Goal: Task Accomplishment & Management: Manage account settings

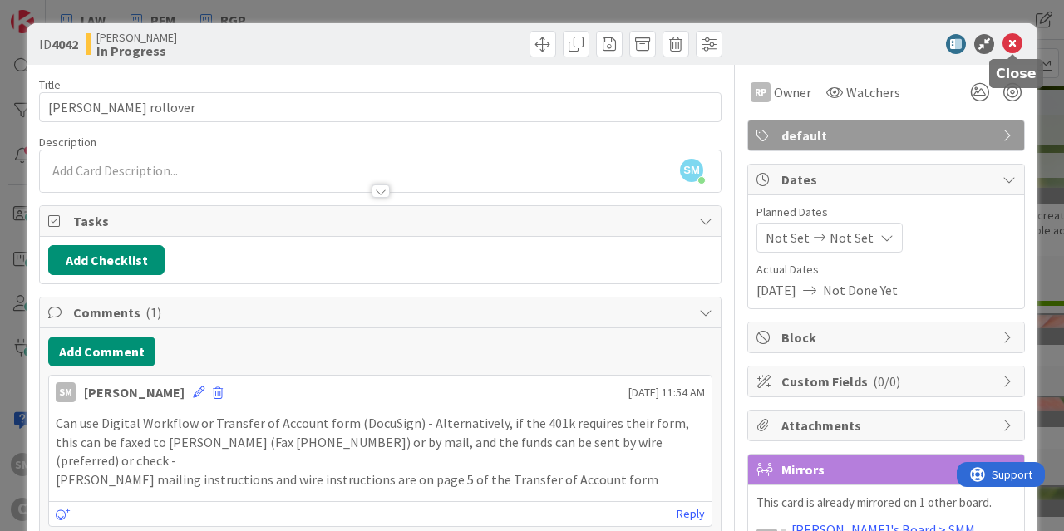
click at [1017, 42] on icon at bounding box center [1012, 44] width 20 height 20
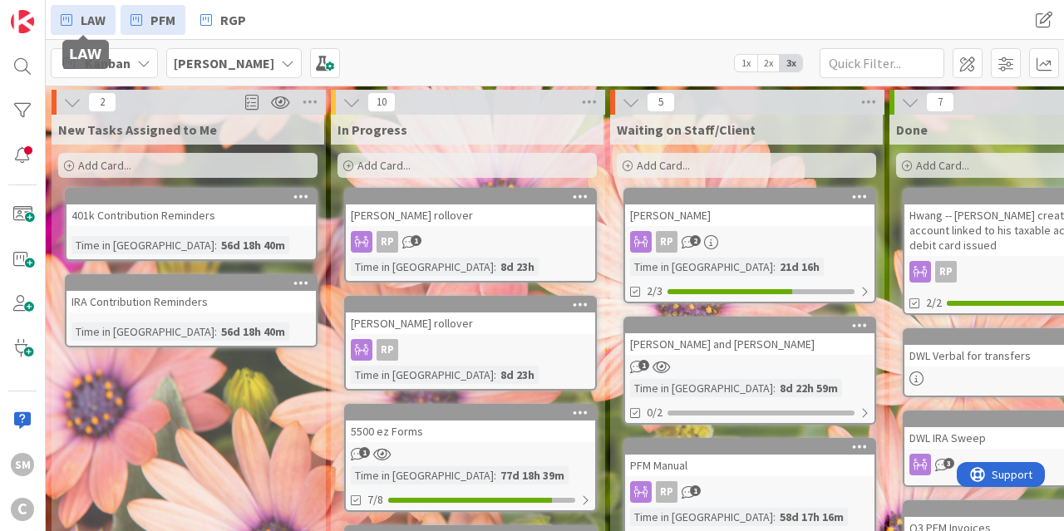
click at [93, 22] on span "LAW" at bounding box center [93, 20] width 25 height 20
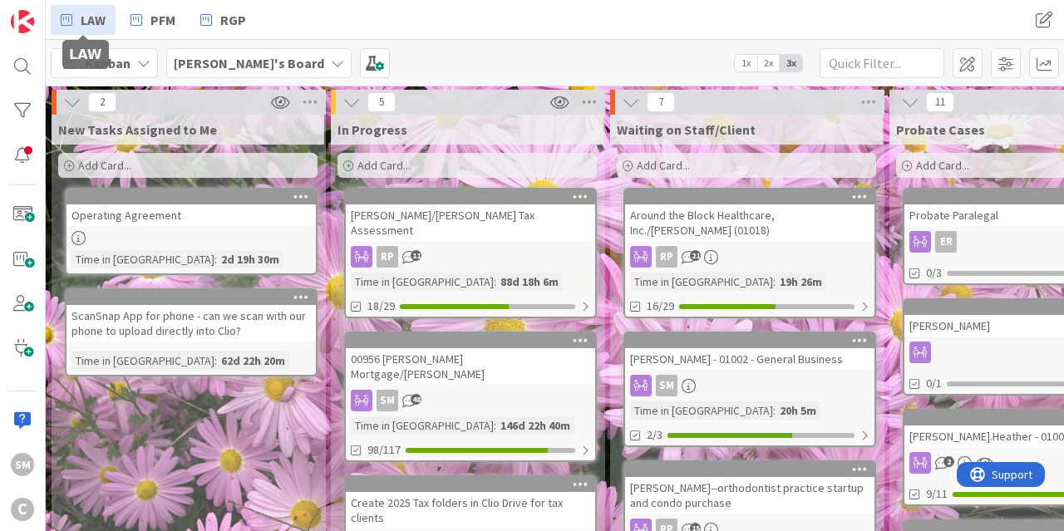
click at [219, 317] on div "ScanSnap App for phone - can we scan with our phone to upload directly into Cli…" at bounding box center [190, 323] width 249 height 37
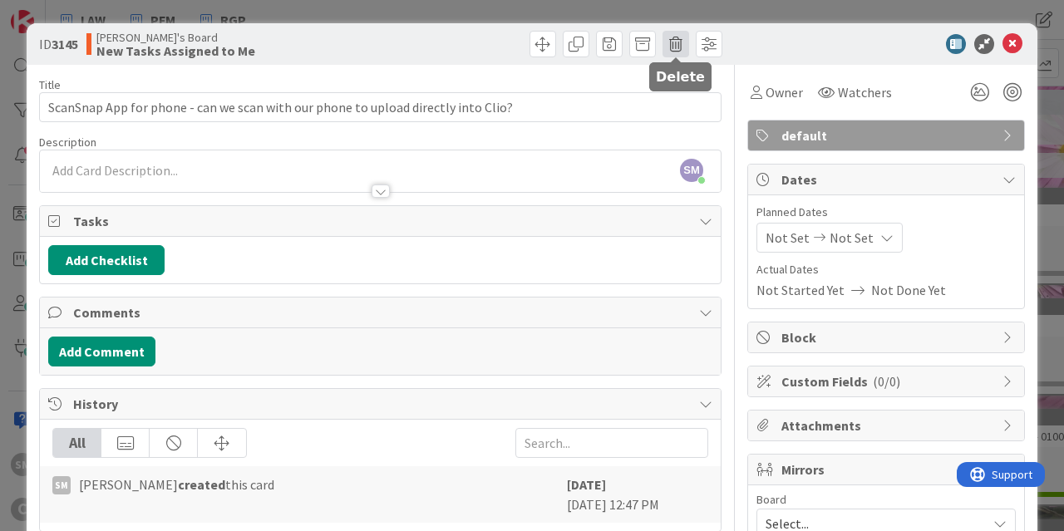
click at [682, 39] on span at bounding box center [675, 44] width 27 height 27
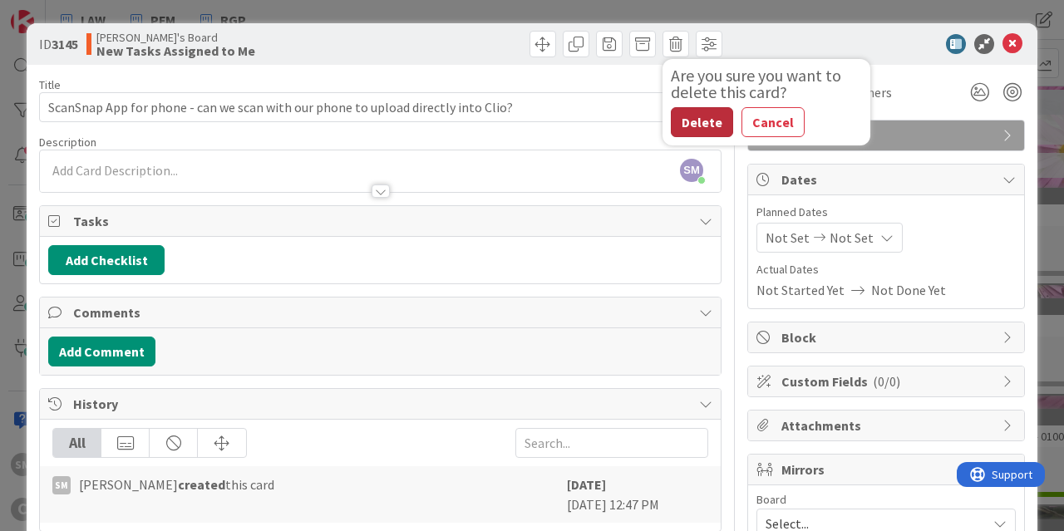
click at [714, 121] on button "Delete" at bounding box center [702, 122] width 62 height 30
